Goal: Transaction & Acquisition: Purchase product/service

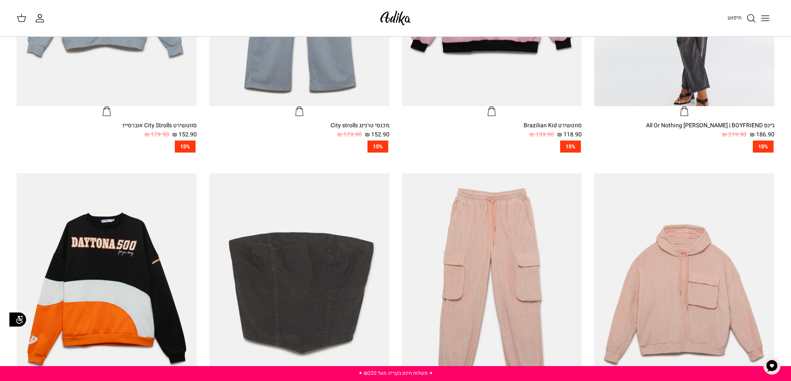
scroll to position [374, 0]
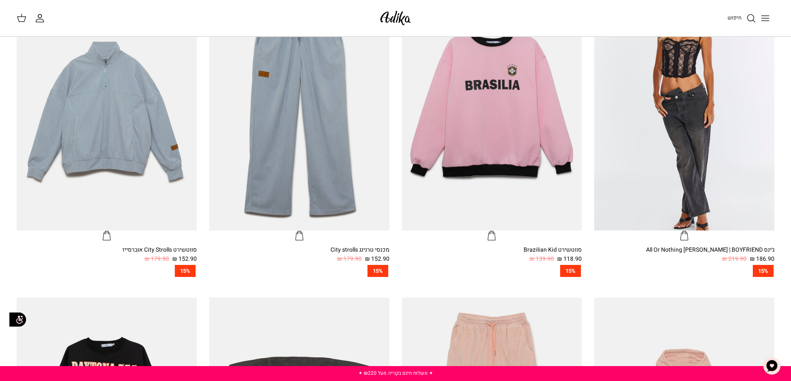
click at [767, 19] on icon "Toggle menu" at bounding box center [765, 18] width 10 height 10
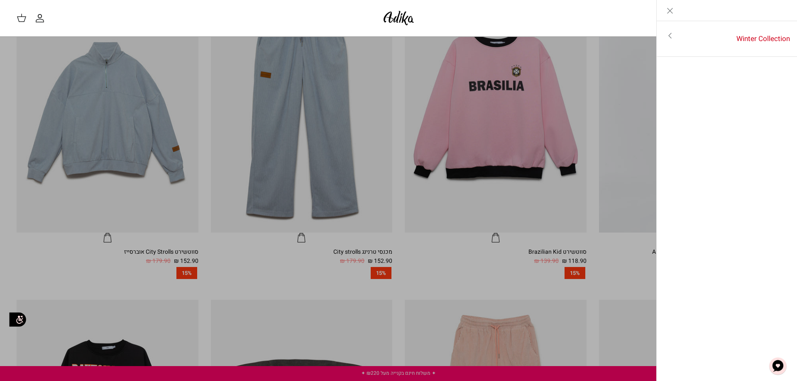
click at [523, 230] on link "Toggle menu" at bounding box center [398, 190] width 797 height 381
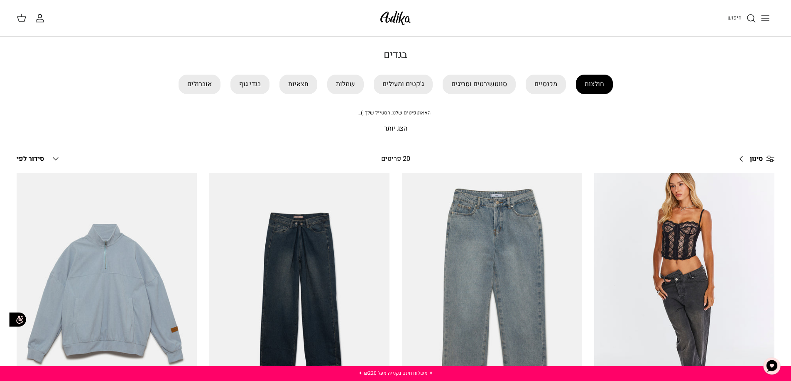
click at [593, 88] on link "חולצות" at bounding box center [594, 85] width 37 height 20
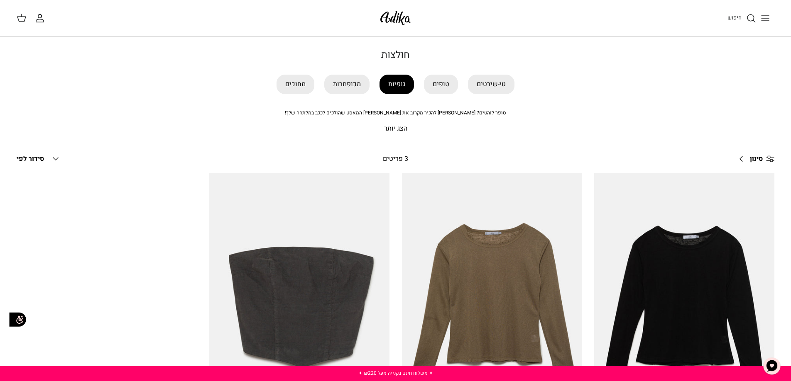
click at [389, 87] on link "גופיות" at bounding box center [396, 85] width 34 height 20
